Goal: Book appointment/travel/reservation

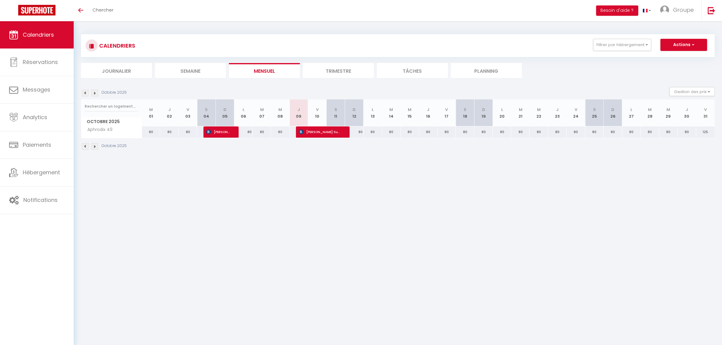
click at [94, 93] on img at bounding box center [94, 93] width 7 height 7
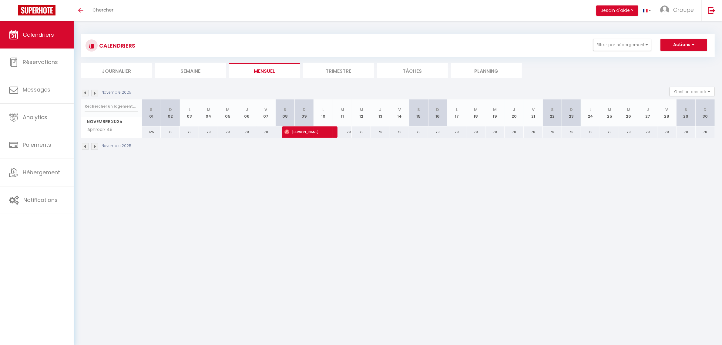
click at [96, 93] on img at bounding box center [94, 93] width 7 height 7
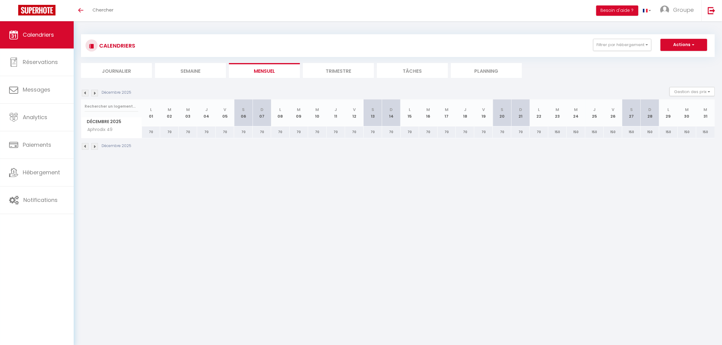
click at [96, 93] on img at bounding box center [94, 93] width 7 height 7
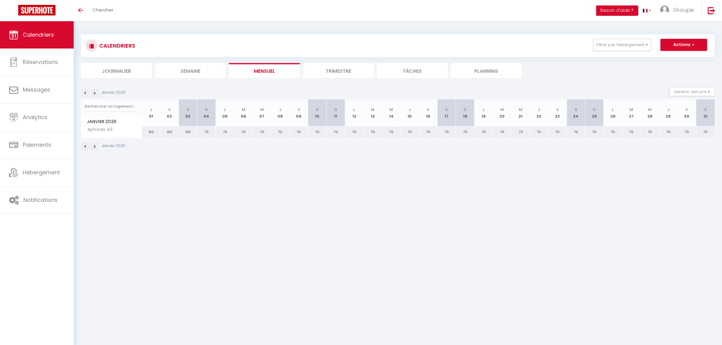
click at [96, 93] on img at bounding box center [94, 93] width 7 height 7
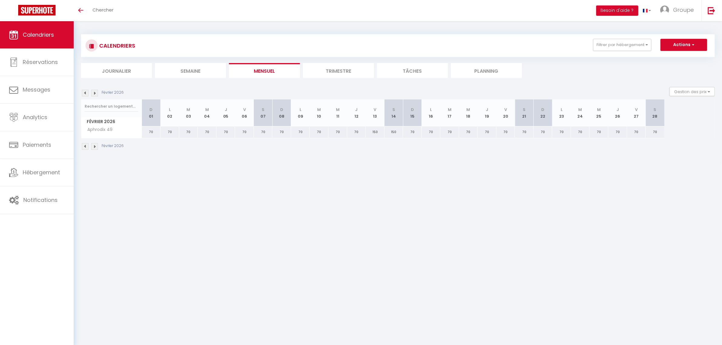
click at [96, 93] on img at bounding box center [94, 93] width 7 height 7
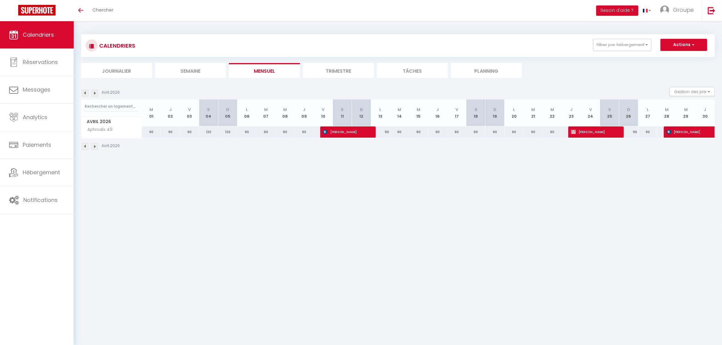
click at [96, 93] on img at bounding box center [94, 93] width 7 height 7
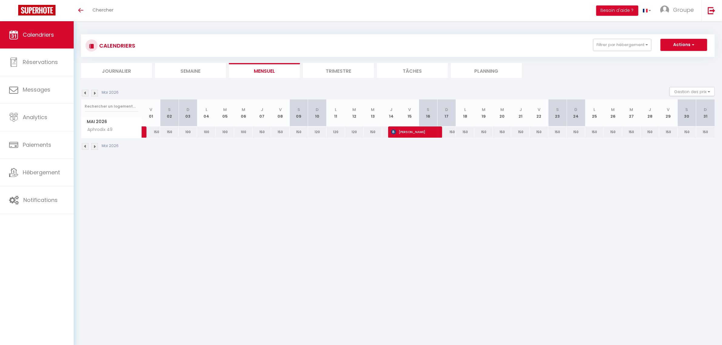
click at [96, 93] on img at bounding box center [94, 93] width 7 height 7
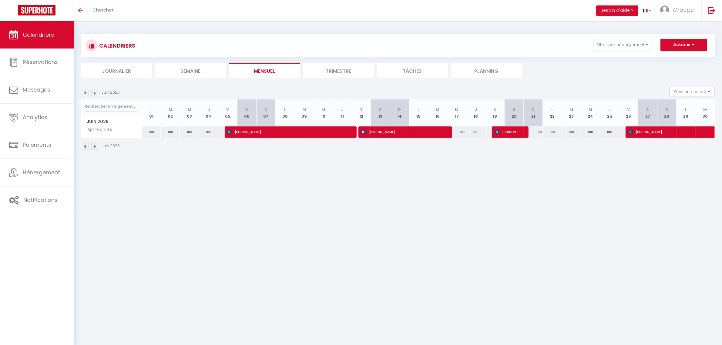
click at [96, 93] on img at bounding box center [94, 93] width 7 height 7
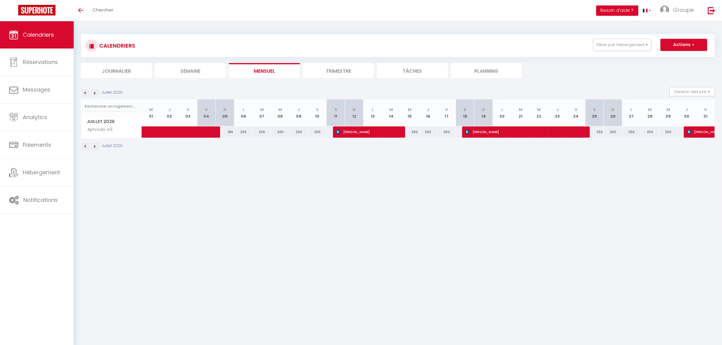
click at [96, 93] on img at bounding box center [94, 93] width 7 height 7
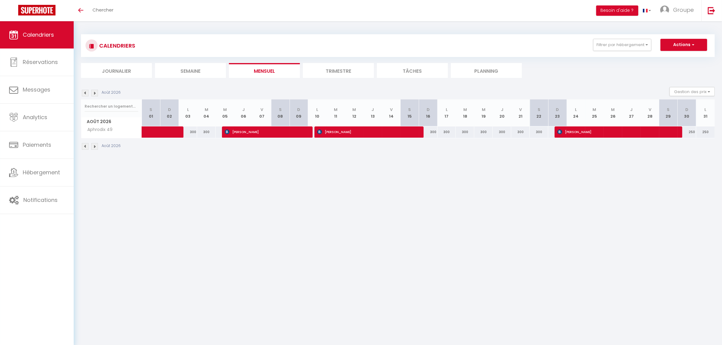
click at [96, 93] on img at bounding box center [94, 93] width 7 height 7
